Goal: Information Seeking & Learning: Learn about a topic

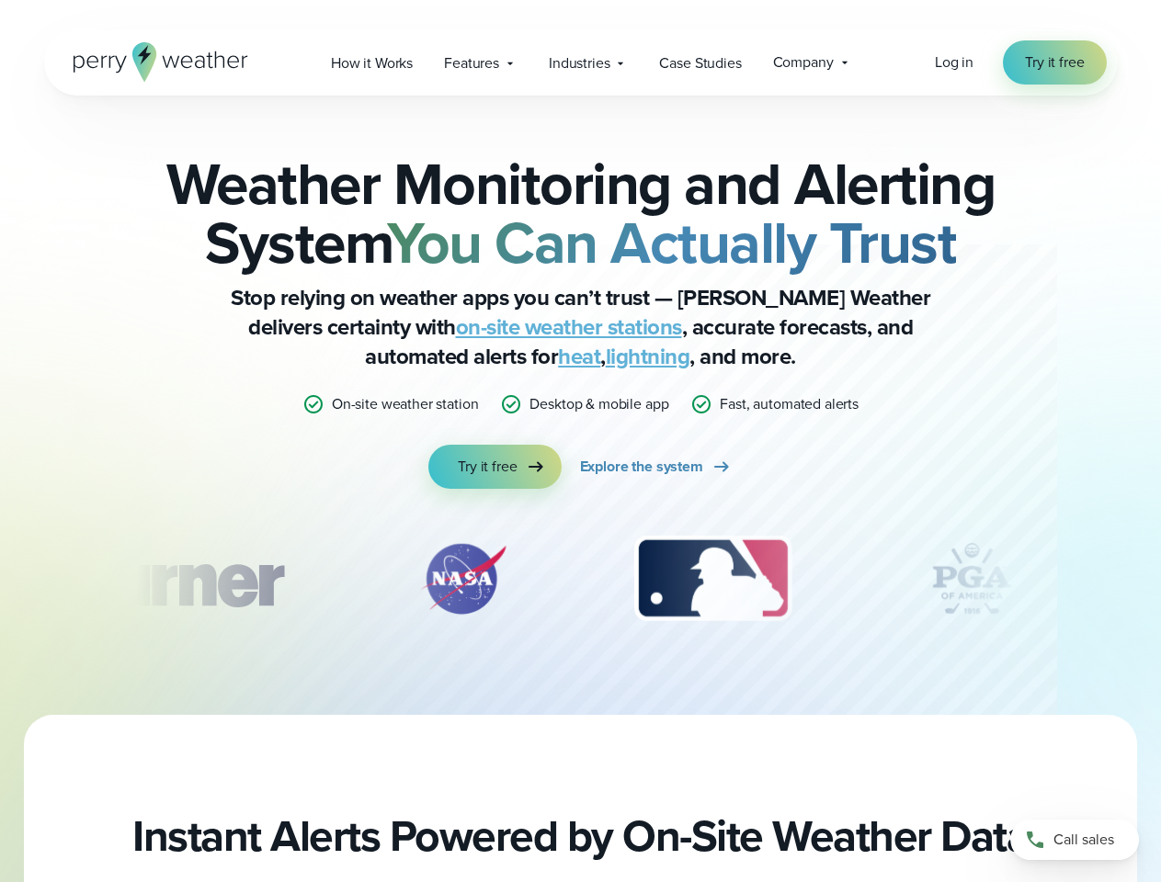
click at [580, 441] on div "Weather Monitoring and Alerting System You Can Actually Trust Stop relying on w…" at bounding box center [581, 321] width 890 height 335
click at [580, 63] on span "Industries" at bounding box center [579, 63] width 61 height 22
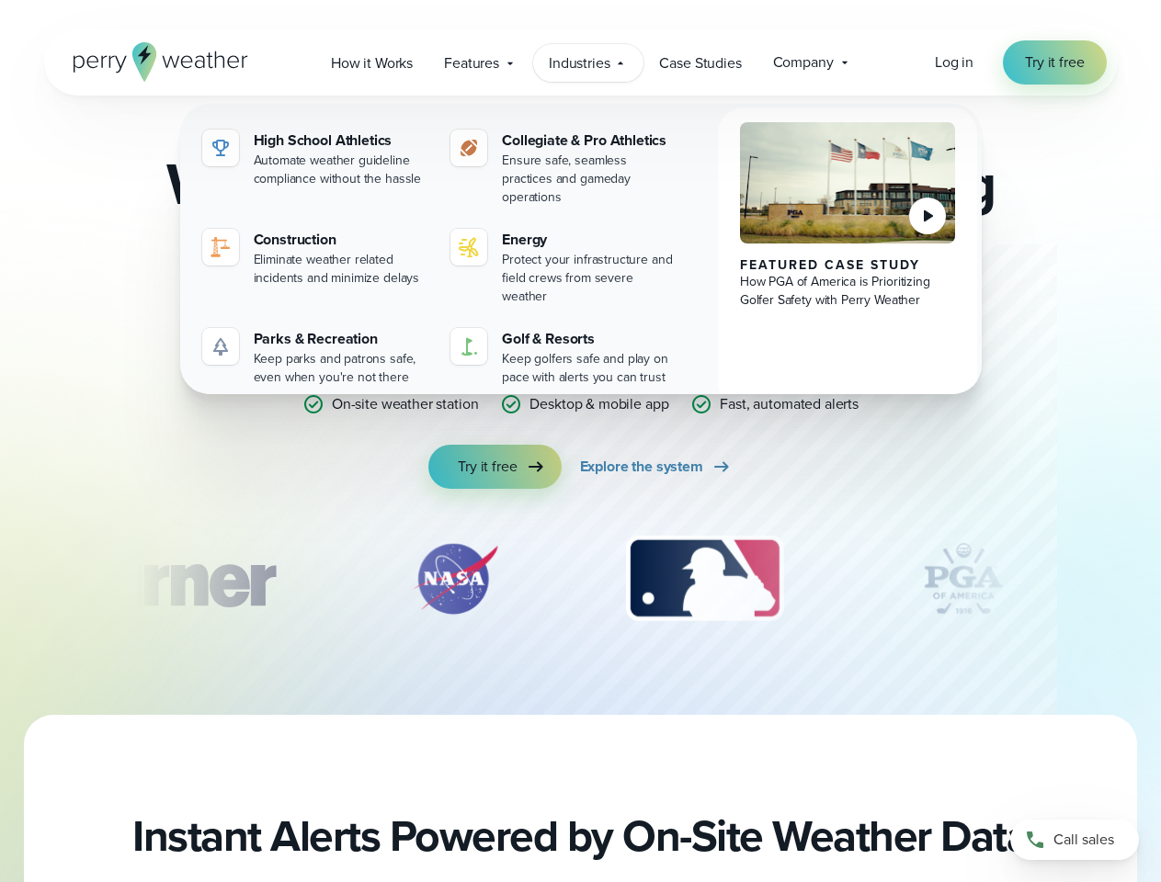
click at [581, 579] on div "slideshow" at bounding box center [581, 579] width 890 height 92
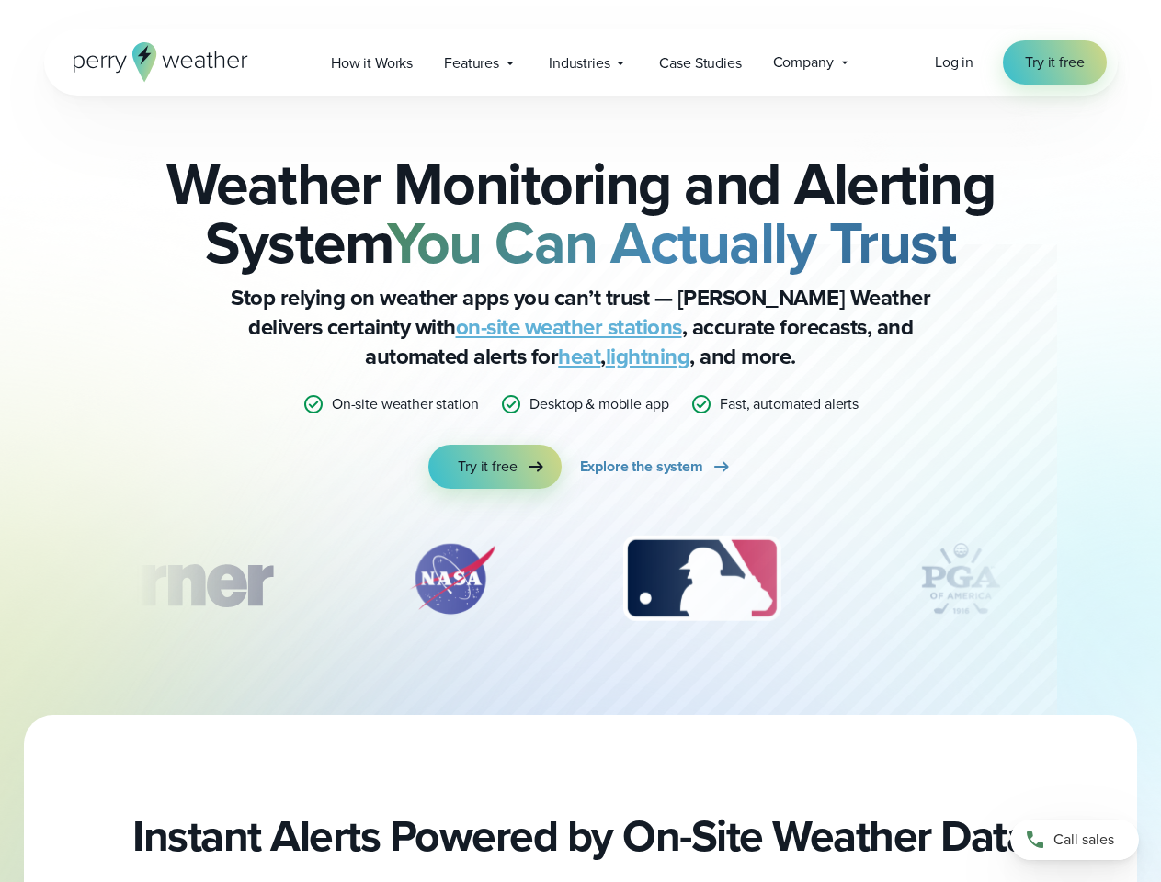
click at [0, 579] on div "Weather Monitoring and Alerting System You Can Actually Trust Stop relying on w…" at bounding box center [580, 406] width 1161 height 620
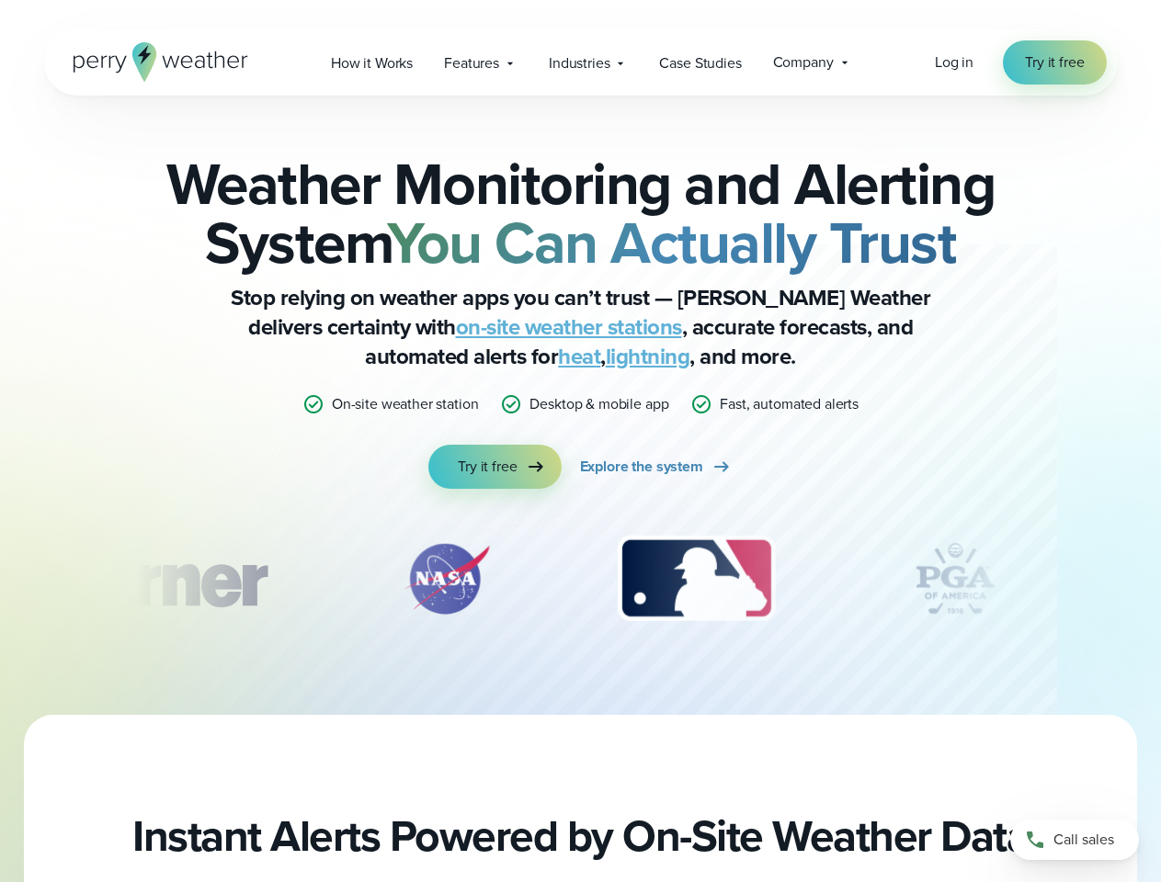
click at [0, 579] on div "Weather Monitoring and Alerting System You Can Actually Trust Stop relying on w…" at bounding box center [580, 406] width 1161 height 620
